Goal: Task Accomplishment & Management: Use online tool/utility

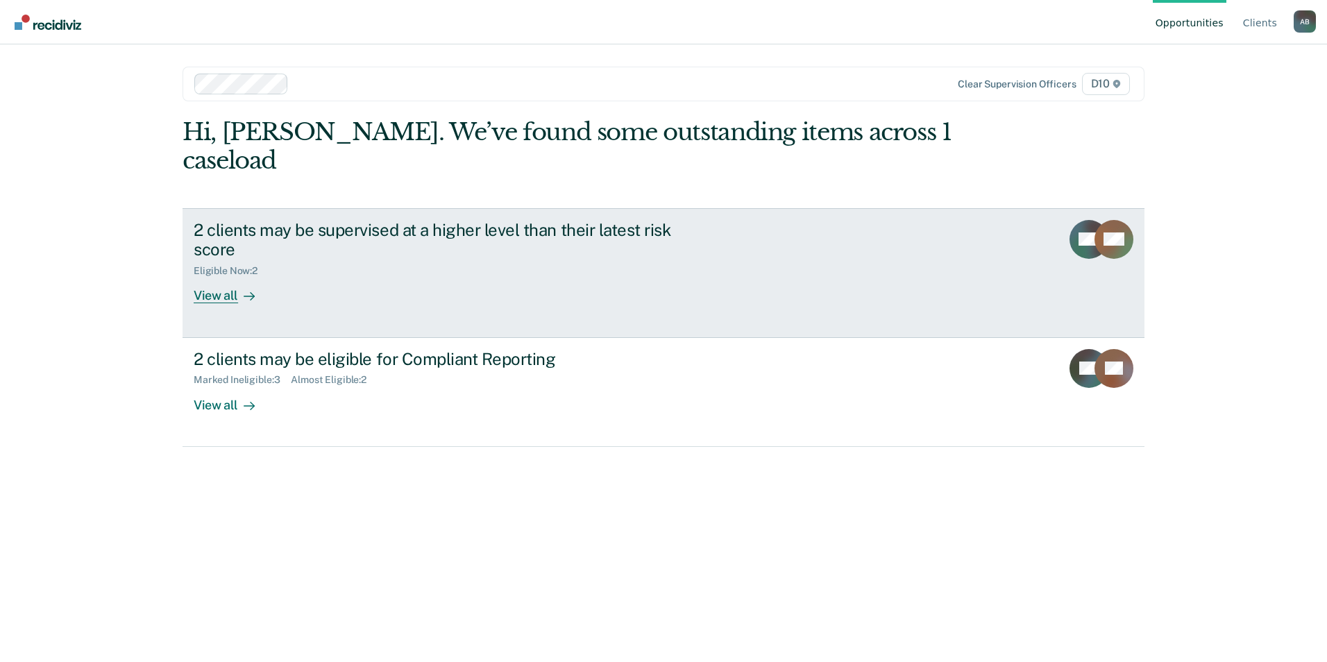
click at [238, 288] on div at bounding box center [246, 296] width 17 height 16
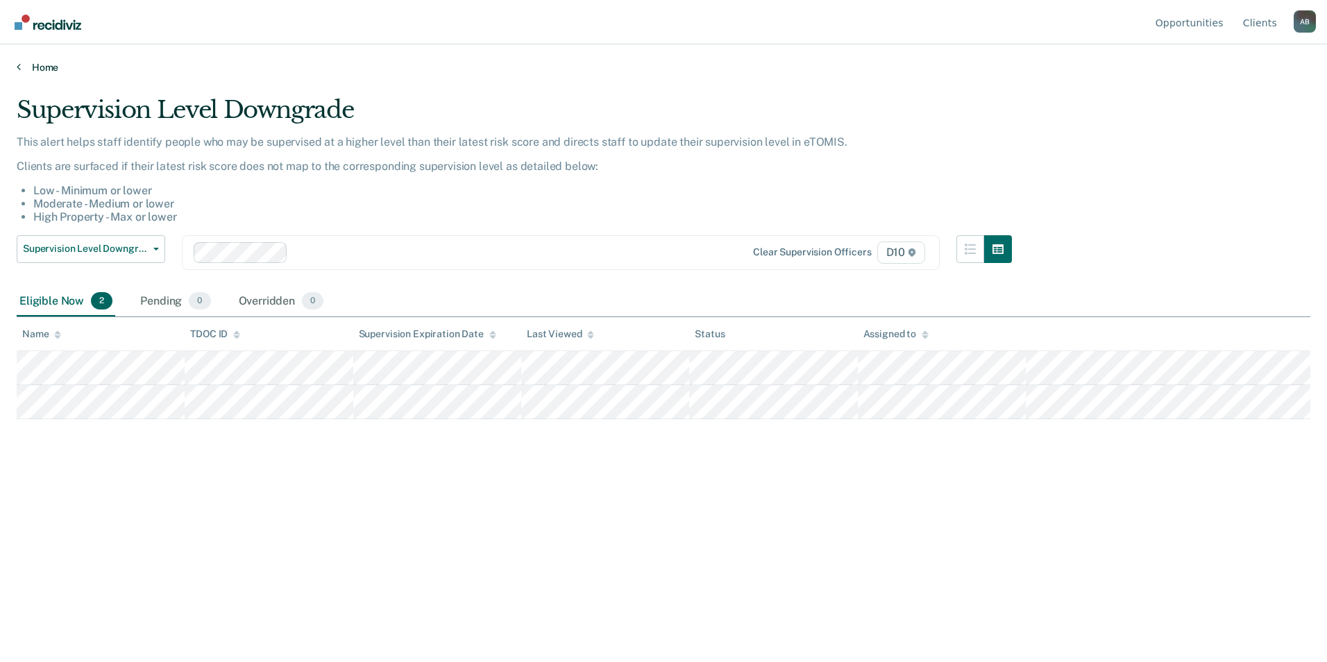
click at [39, 71] on link "Home" at bounding box center [664, 67] width 1294 height 12
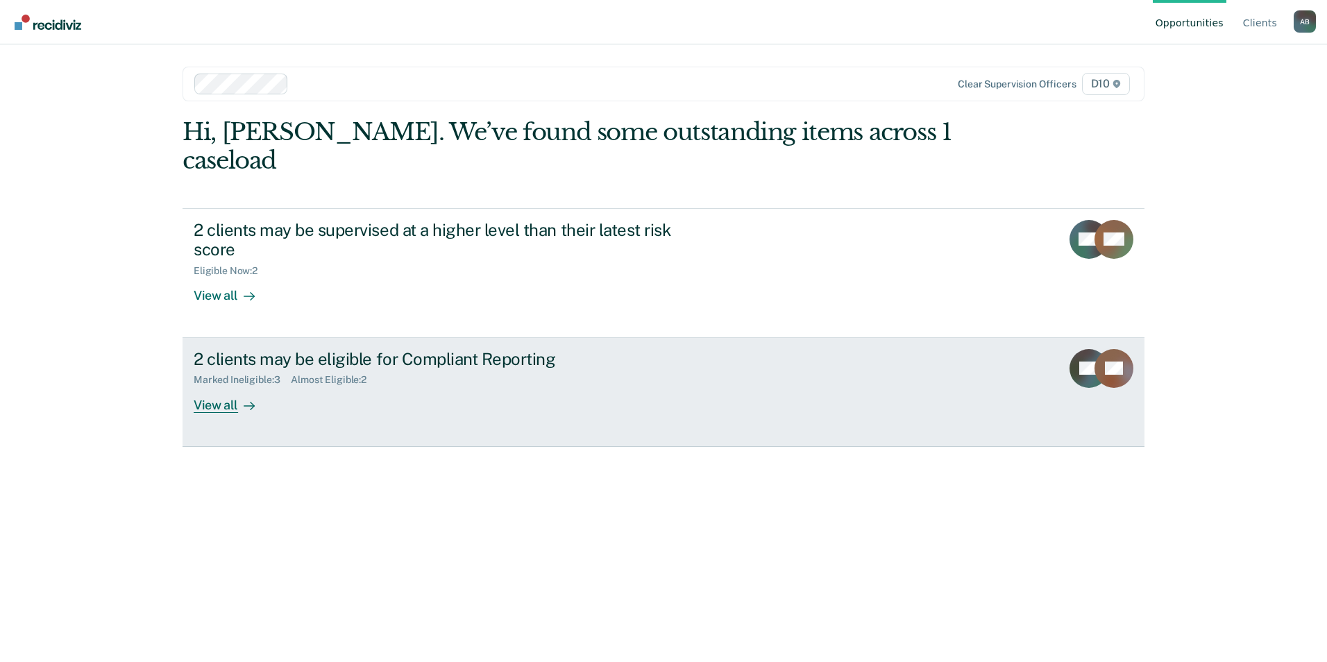
click at [224, 386] on div "View all" at bounding box center [233, 399] width 78 height 27
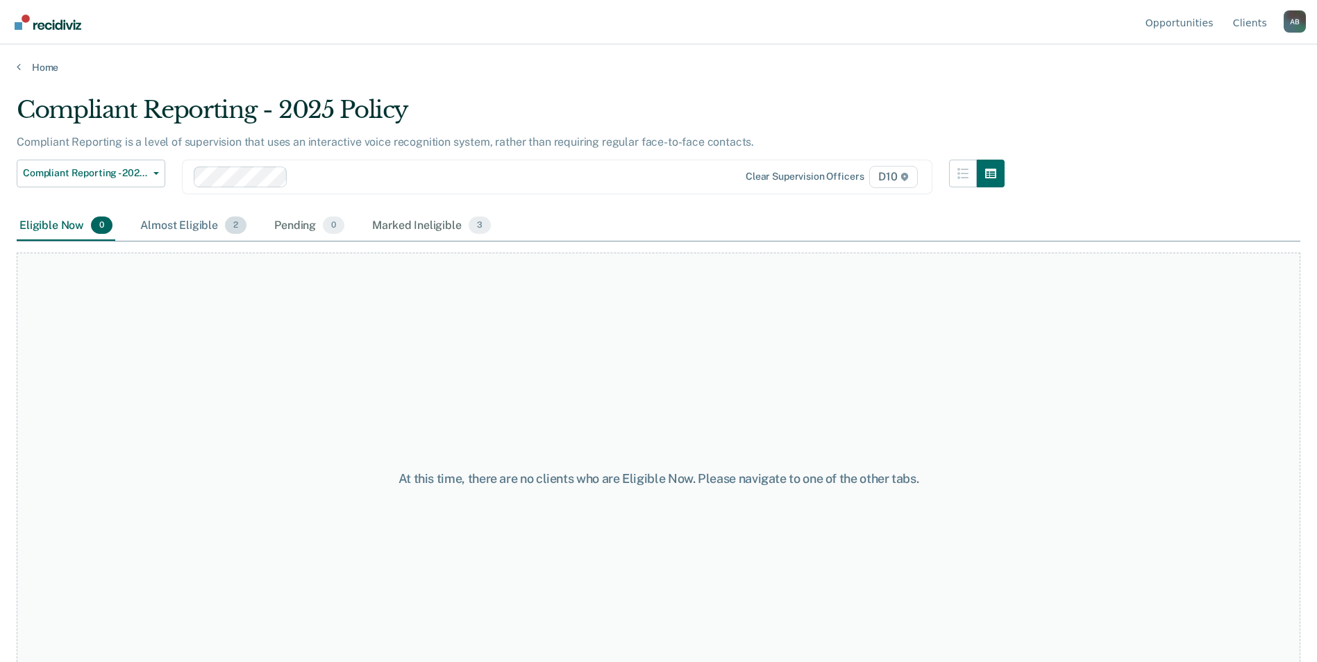
click at [192, 232] on div "Almost Eligible 2" at bounding box center [193, 226] width 112 height 31
